Goal: Contribute content

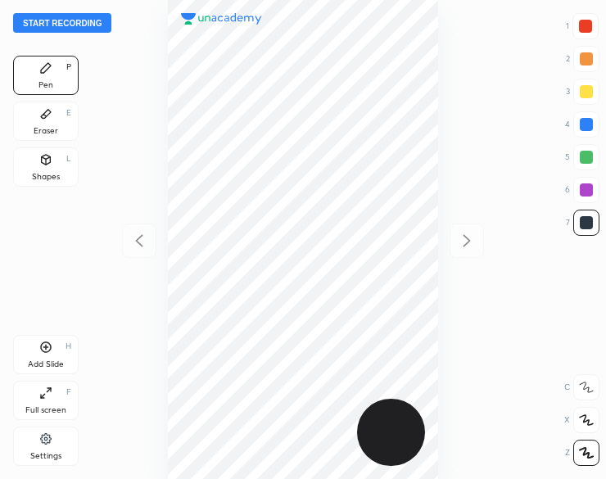
scroll to position [479, 344]
click at [72, 29] on button "Start recording" at bounding box center [62, 23] width 98 height 20
click at [44, 14] on button "End recording" at bounding box center [58, 23] width 91 height 20
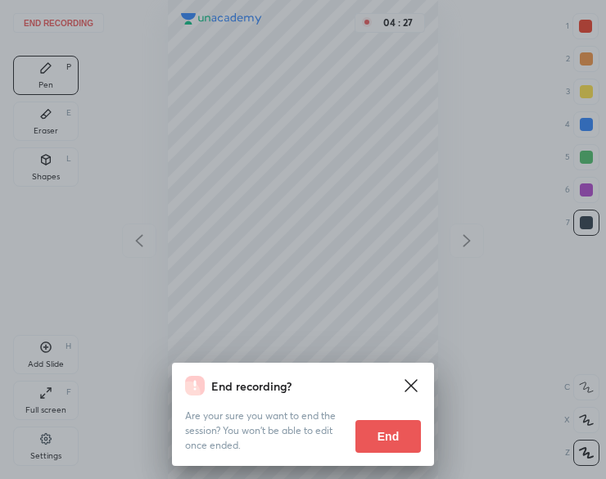
click at [401, 457] on div "End recording? Are your sure you want to end the session? You won’t be able to …" at bounding box center [303, 414] width 262 height 103
click at [403, 446] on button "End" at bounding box center [387, 436] width 65 height 33
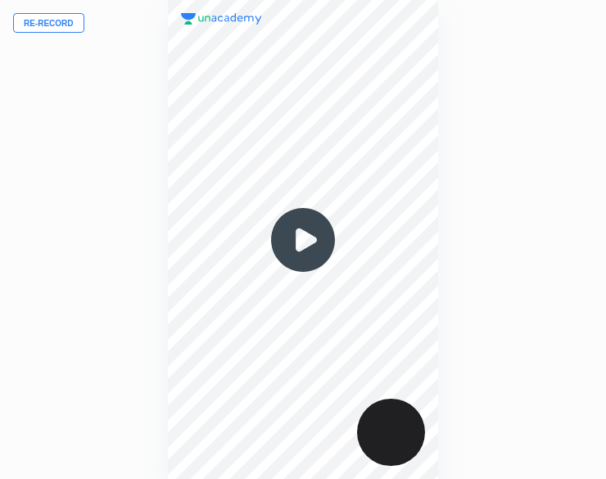
click at [67, 22] on button "Re-record" at bounding box center [48, 23] width 71 height 20
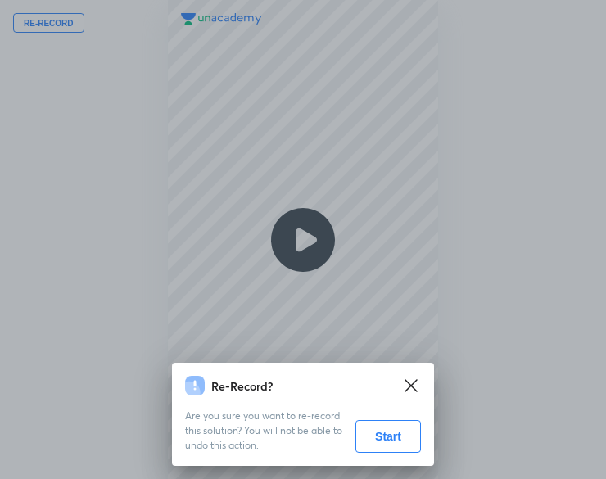
click at [381, 444] on button "Start" at bounding box center [387, 436] width 65 height 33
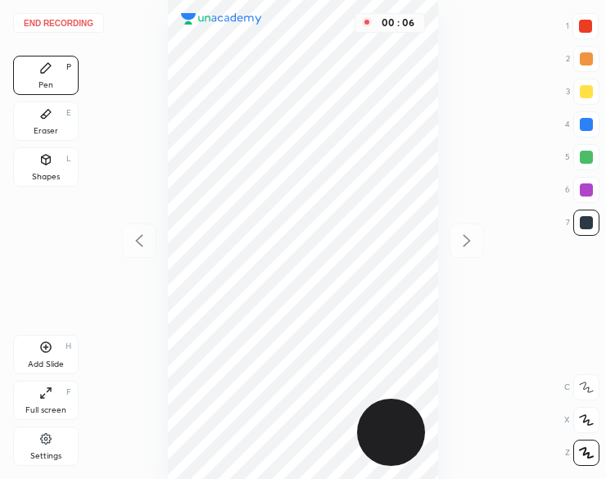
click at [584, 22] on div at bounding box center [585, 26] width 13 height 13
click at [583, 25] on div at bounding box center [585, 26] width 13 height 13
click at [578, 26] on div at bounding box center [585, 26] width 26 height 26
click at [35, 353] on div "Add Slide H" at bounding box center [45, 354] width 65 height 39
click at [59, 24] on button "End recording" at bounding box center [58, 23] width 91 height 20
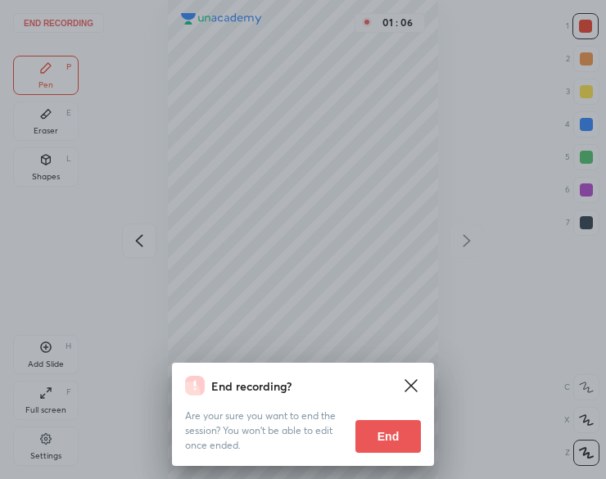
click at [378, 438] on button "End" at bounding box center [387, 436] width 65 height 33
